Goal: Task Accomplishment & Management: Use online tool/utility

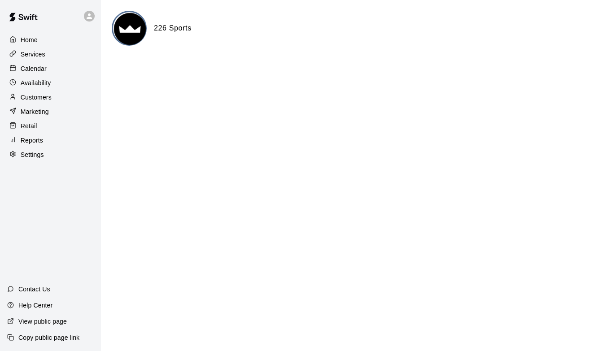
click at [51, 141] on div "Reports" at bounding box center [50, 140] width 87 height 13
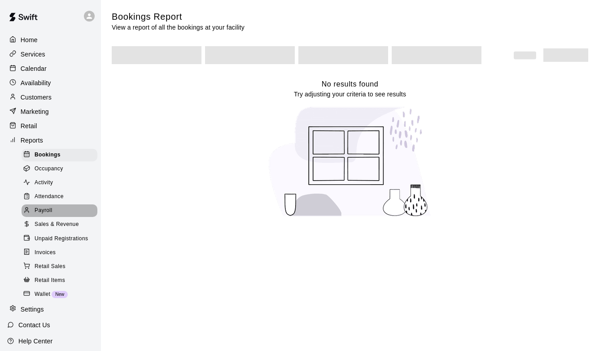
click at [57, 209] on div "Payroll" at bounding box center [60, 211] width 76 height 13
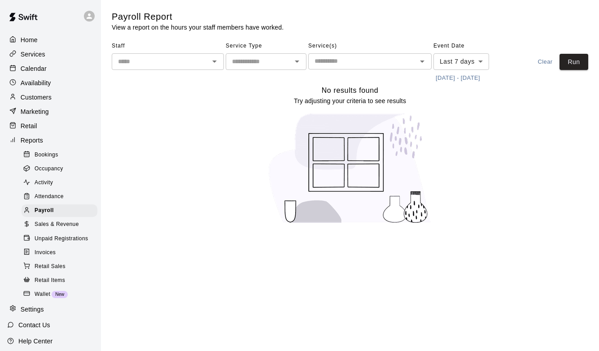
click at [473, 71] on button "8/13/2025 - 8/20/2025" at bounding box center [457, 78] width 49 height 14
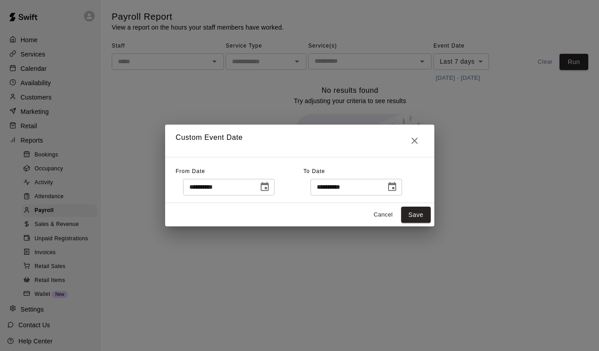
click at [270, 186] on icon "Choose date, selected date is Aug 13, 2025" at bounding box center [264, 187] width 11 height 11
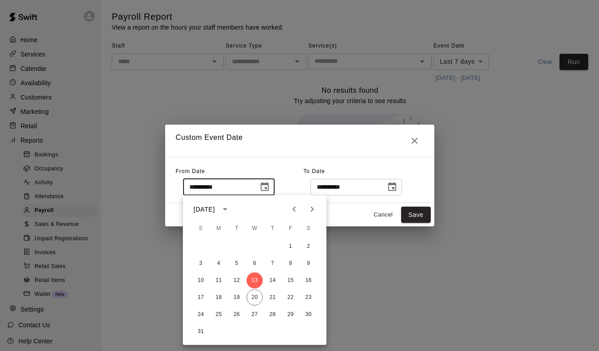
click at [297, 206] on icon "Previous month" at bounding box center [294, 209] width 11 height 11
click at [232, 249] on button "1" at bounding box center [237, 247] width 16 height 16
type input "**********"
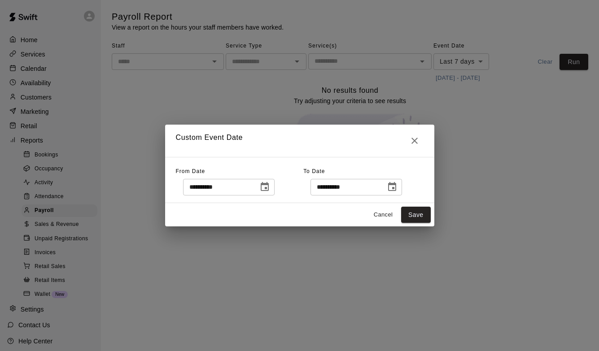
click at [398, 194] on button "Choose date, selected date is Aug 20, 2025" at bounding box center [392, 187] width 18 height 18
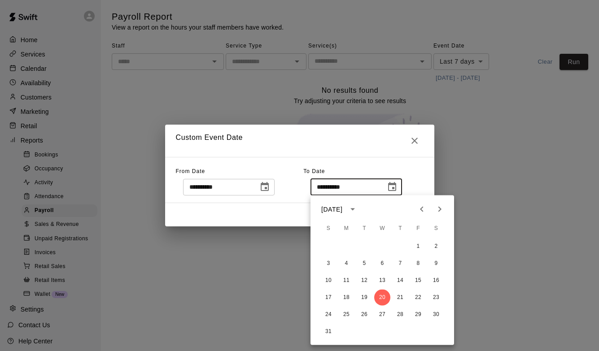
click at [415, 210] on button "Previous month" at bounding box center [422, 210] width 18 height 18
click at [403, 315] on button "31" at bounding box center [400, 315] width 16 height 16
type input "**********"
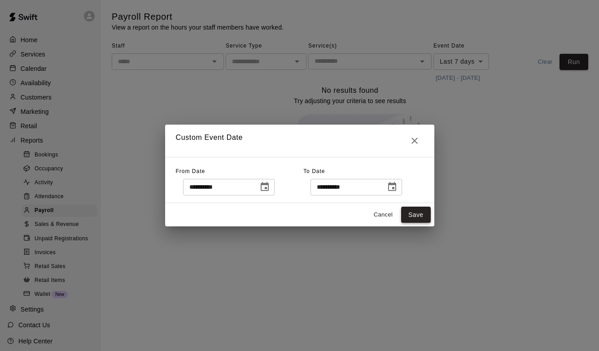
click at [416, 213] on button "Save" at bounding box center [416, 215] width 30 height 17
type input "******"
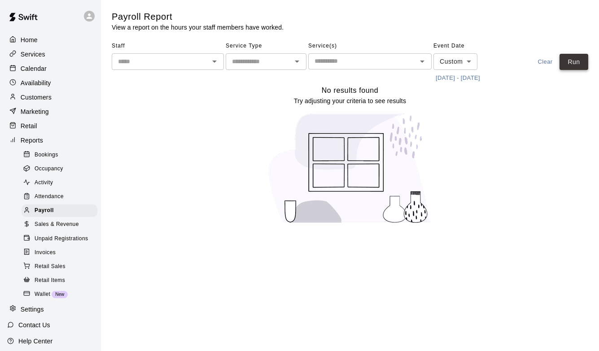
click at [580, 61] on button "Run" at bounding box center [574, 62] width 29 height 17
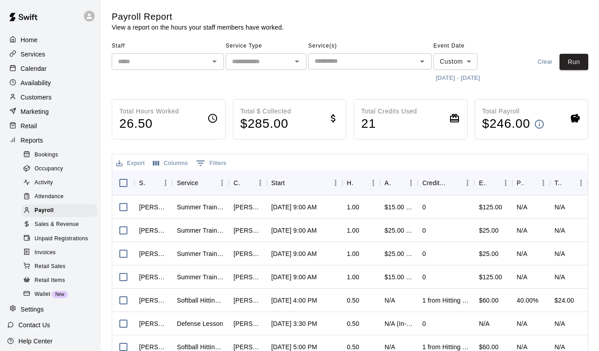
click at [158, 64] on input "text" at bounding box center [160, 61] width 92 height 11
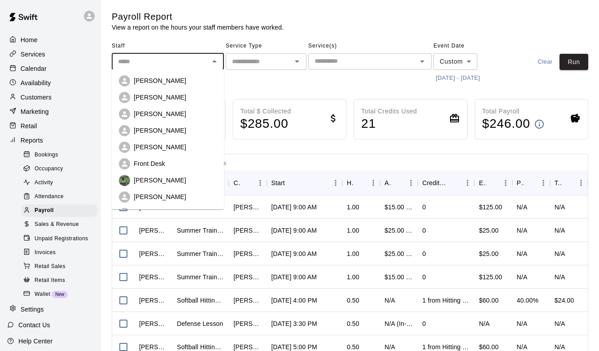
click at [157, 114] on p "Ali Grenzebach" at bounding box center [160, 113] width 52 height 9
type input "**********"
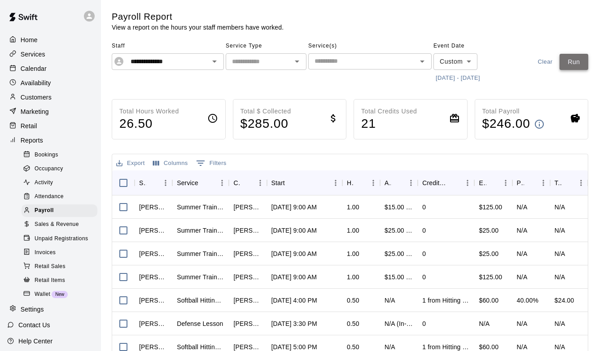
click at [568, 67] on button "Run" at bounding box center [574, 62] width 29 height 17
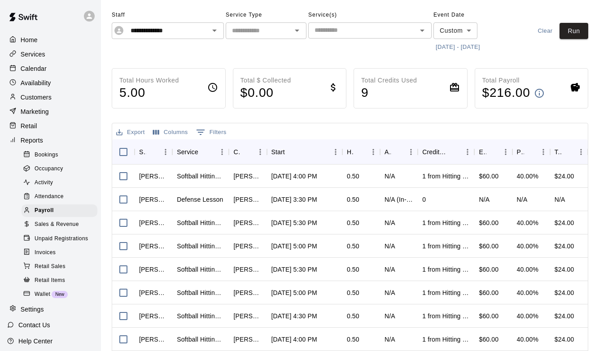
scroll to position [30, 0]
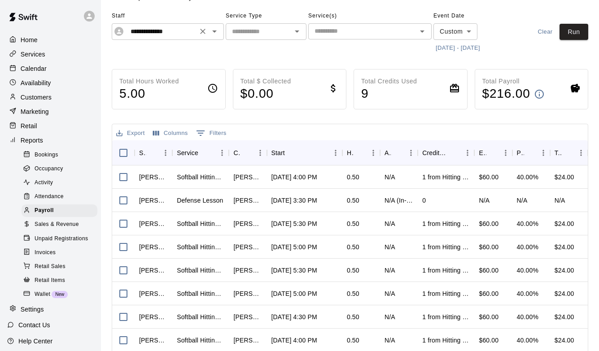
click at [201, 29] on icon "Clear" at bounding box center [202, 31] width 5 height 5
click at [193, 29] on input "text" at bounding box center [160, 31] width 92 height 11
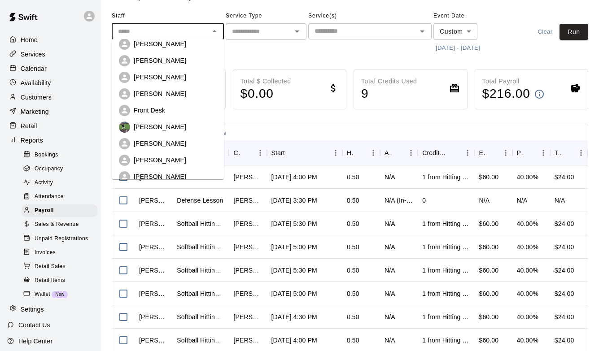
scroll to position [24, 0]
click at [184, 77] on div "Megan Rife" at bounding box center [175, 76] width 83 height 9
type input "**********"
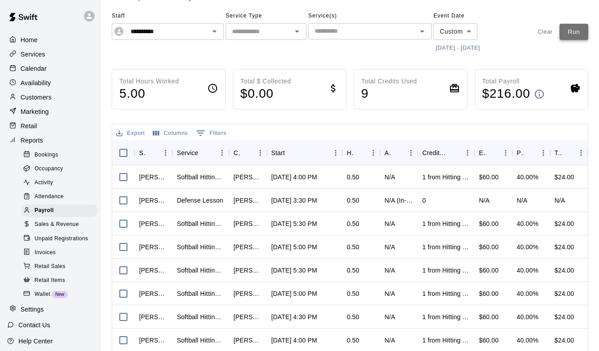
click at [573, 35] on button "Run" at bounding box center [574, 32] width 29 height 17
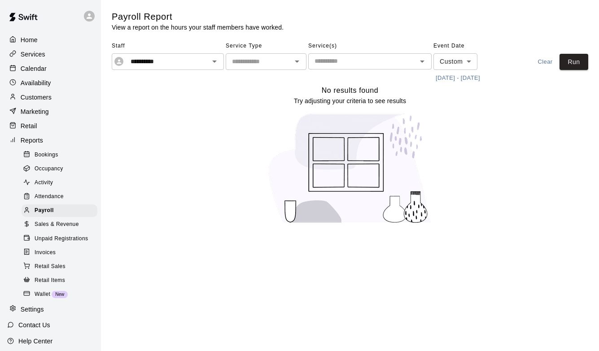
click at [203, 61] on icon "Clear" at bounding box center [202, 61] width 9 height 9
click at [568, 63] on button "Run" at bounding box center [574, 62] width 29 height 17
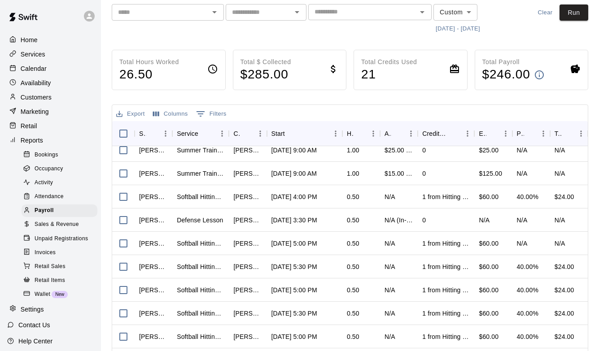
scroll to position [12, 0]
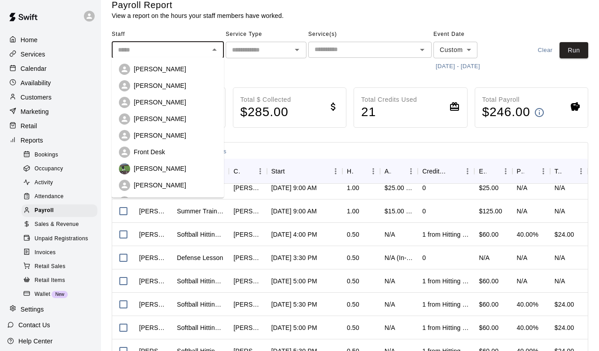
click at [160, 44] on input "text" at bounding box center [160, 49] width 92 height 11
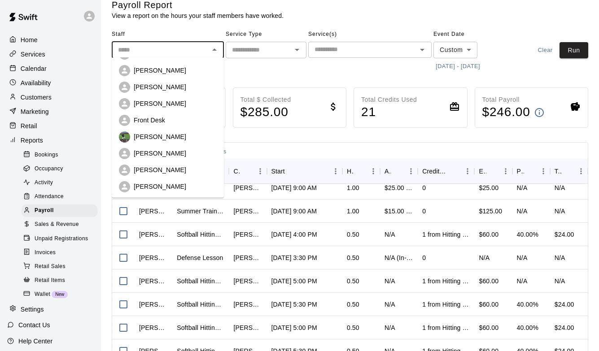
click at [159, 135] on p "Katom Parnell" at bounding box center [160, 136] width 52 height 9
type input "**********"
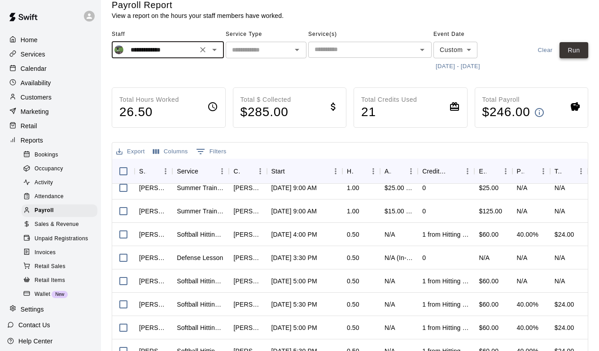
click at [575, 53] on button "Run" at bounding box center [574, 50] width 29 height 17
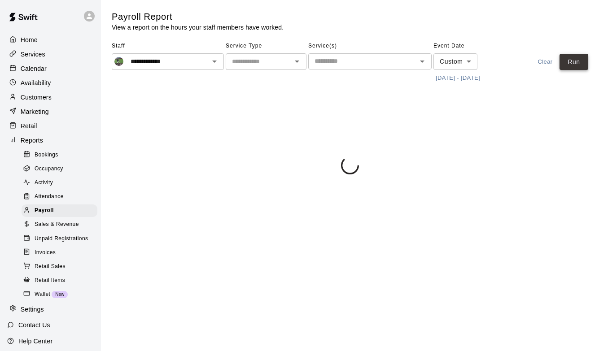
scroll to position [0, 0]
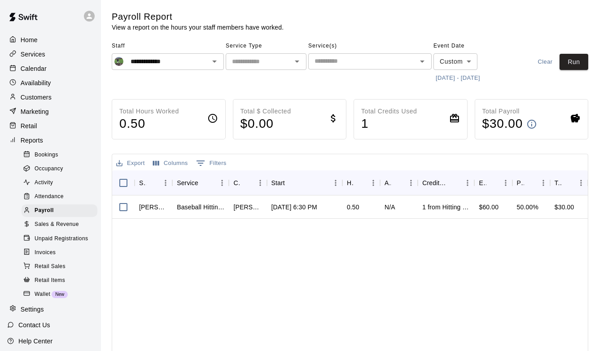
click at [201, 60] on icon "Clear" at bounding box center [202, 61] width 5 height 5
click at [180, 60] on input "text" at bounding box center [160, 61] width 92 height 11
click at [442, 22] on div "Payroll Report View a report on the hours your staff members have worked." at bounding box center [350, 21] width 477 height 21
click at [127, 58] on input "text" at bounding box center [160, 61] width 92 height 11
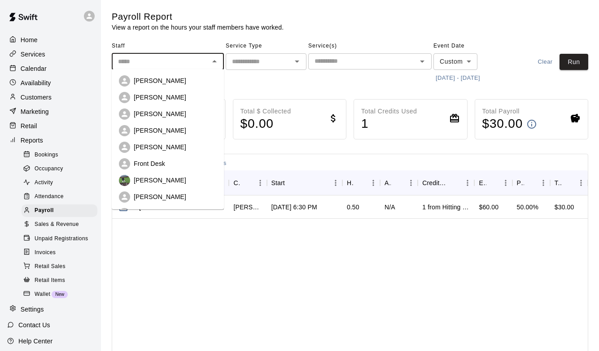
click at [139, 111] on p "Ali Grenzebach" at bounding box center [160, 113] width 52 height 9
type input "**********"
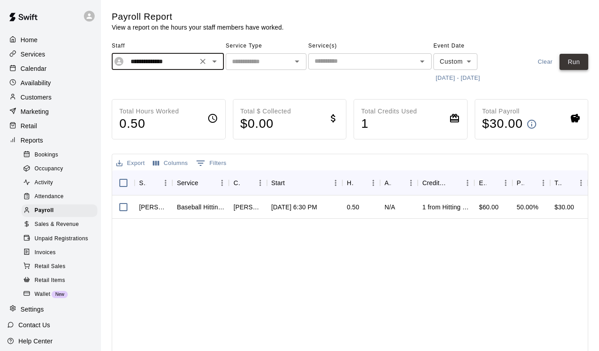
click at [581, 65] on button "Run" at bounding box center [574, 62] width 29 height 17
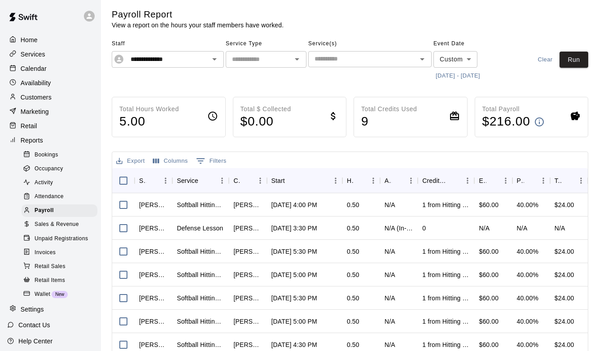
scroll to position [6, 0]
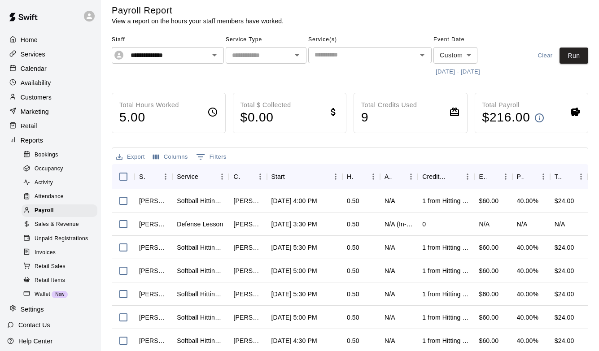
click at [206, 56] on icon "Clear" at bounding box center [202, 55] width 9 height 9
click at [175, 56] on input "text" at bounding box center [160, 55] width 92 height 11
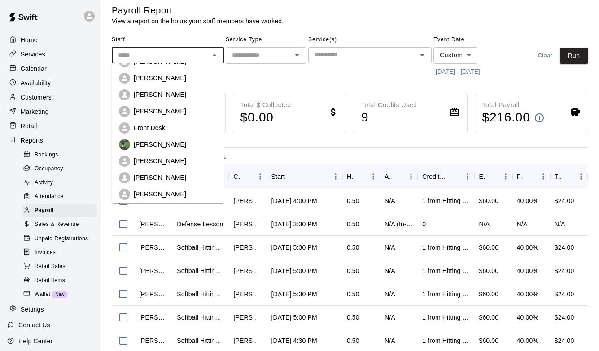
scroll to position [31, 0]
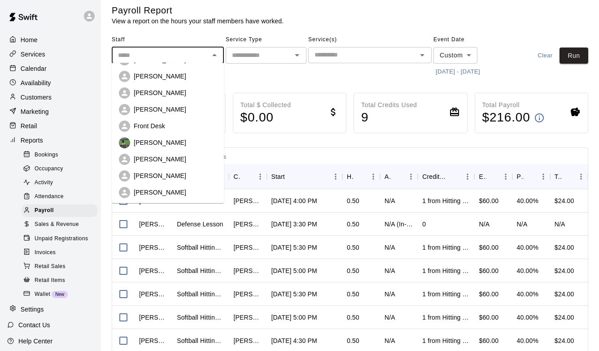
click at [174, 146] on div "Katom Parnell" at bounding box center [175, 142] width 83 height 9
type input "**********"
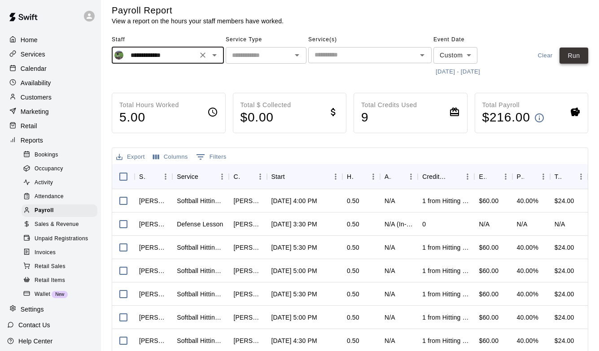
click at [574, 55] on button "Run" at bounding box center [574, 56] width 29 height 17
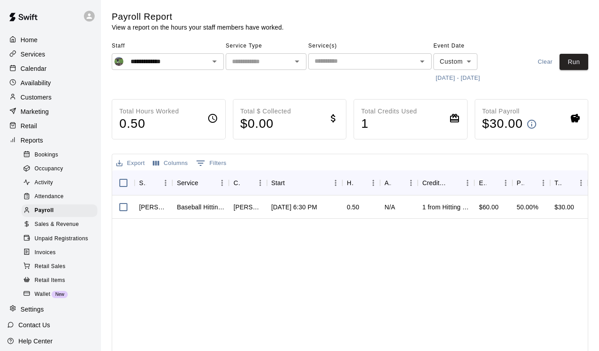
click at [198, 61] on icon "Clear" at bounding box center [202, 61] width 9 height 9
click at [192, 61] on input "text" at bounding box center [160, 61] width 92 height 11
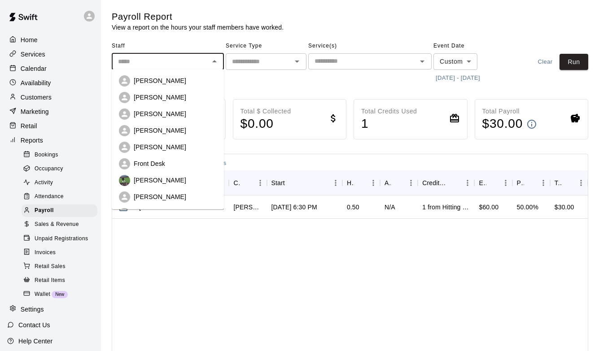
click at [182, 115] on div "Ali Grenzebach" at bounding box center [175, 113] width 83 height 9
type input "**********"
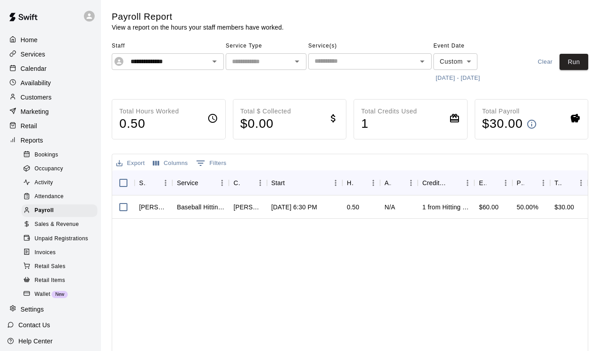
click at [588, 57] on div "**********" at bounding box center [350, 239] width 491 height 457
click at [583, 58] on button "Run" at bounding box center [574, 62] width 29 height 17
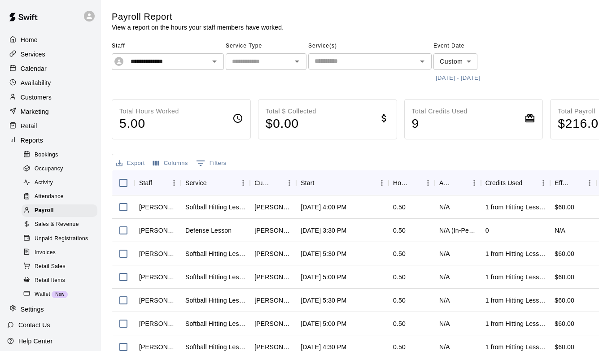
click at [204, 59] on icon "Clear" at bounding box center [202, 61] width 9 height 9
click at [186, 59] on input "text" at bounding box center [160, 61] width 92 height 11
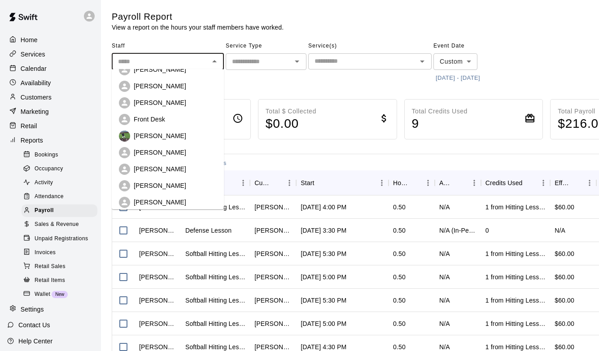
scroll to position [38, 0]
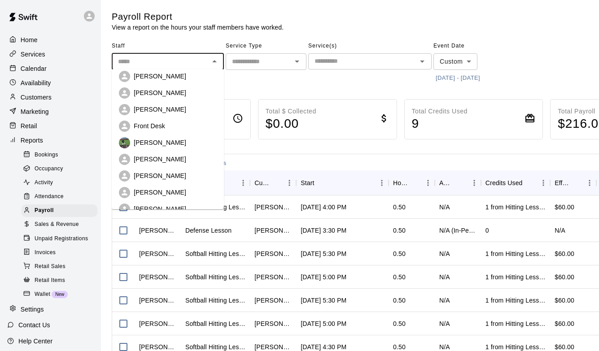
click at [181, 96] on div "Megan Rife" at bounding box center [175, 92] width 83 height 9
type input "**********"
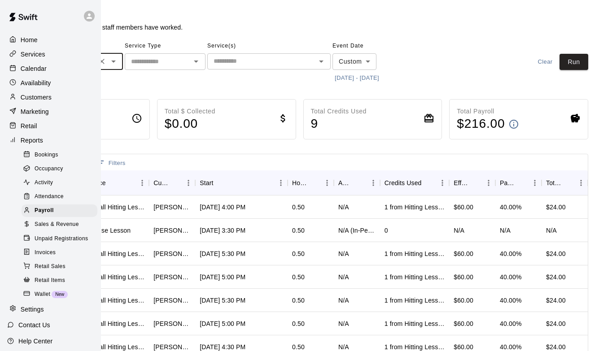
scroll to position [0, 101]
drag, startPoint x: 488, startPoint y: 92, endPoint x: 568, endPoint y: 57, distance: 88.2
click at [568, 57] on button "Run" at bounding box center [574, 62] width 29 height 17
